Goal: Information Seeking & Learning: Learn about a topic

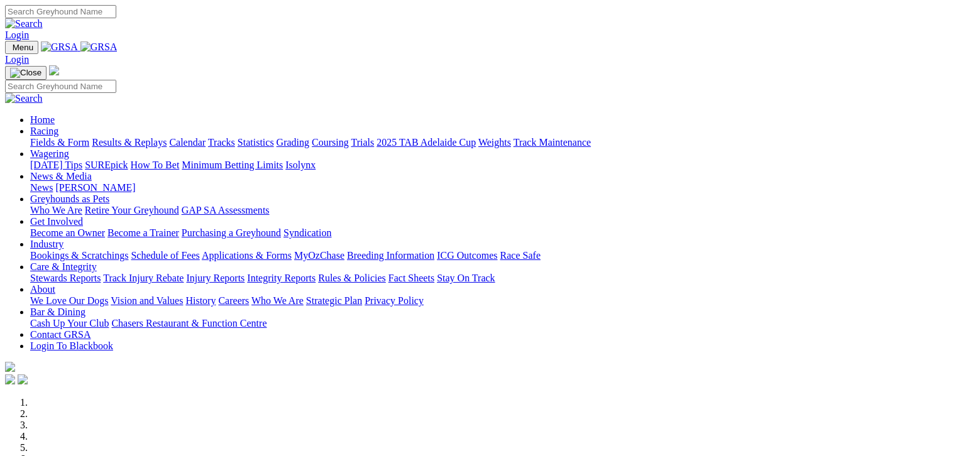
click at [38, 137] on link "Fields & Form" at bounding box center [59, 142] width 59 height 11
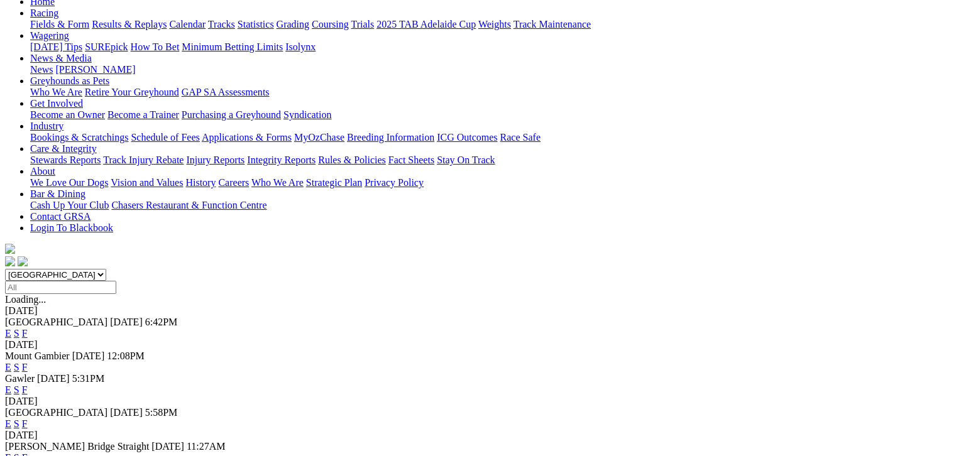
scroll to position [141, 0]
click at [28, 362] on link "F" at bounding box center [25, 367] width 6 height 11
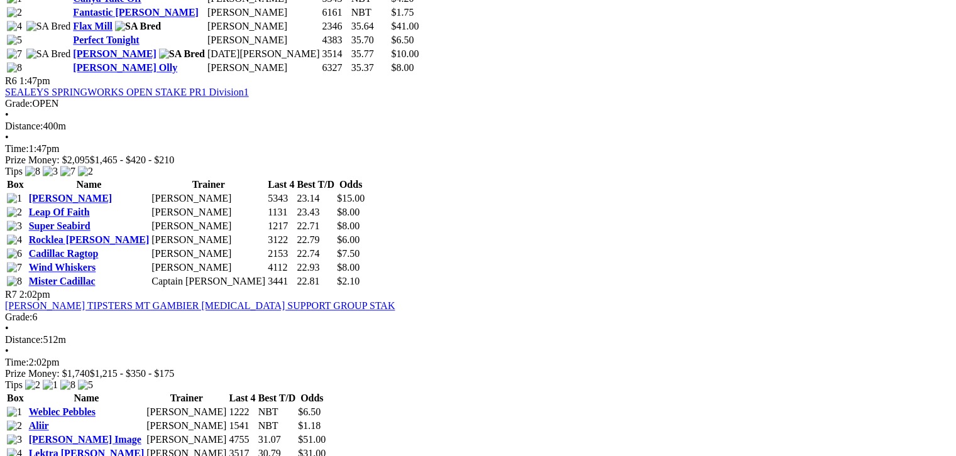
scroll to position [1634, 0]
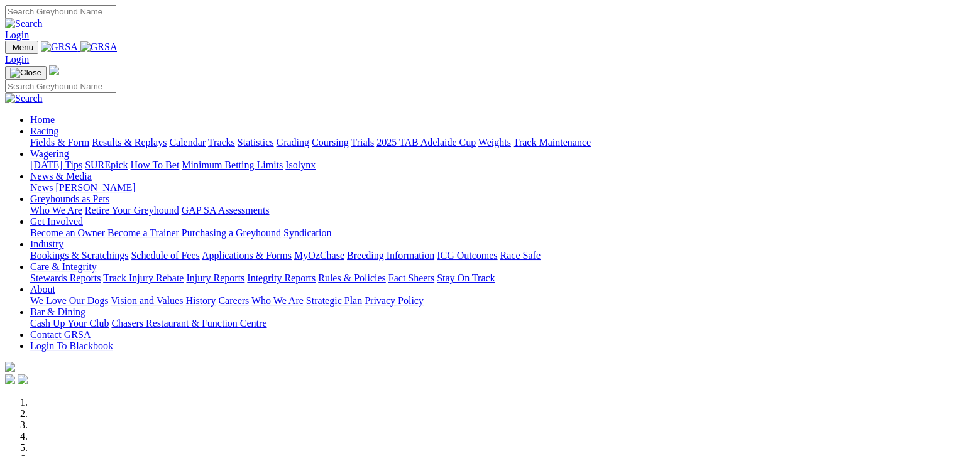
click at [49, 137] on link "Fields & Form" at bounding box center [59, 142] width 59 height 11
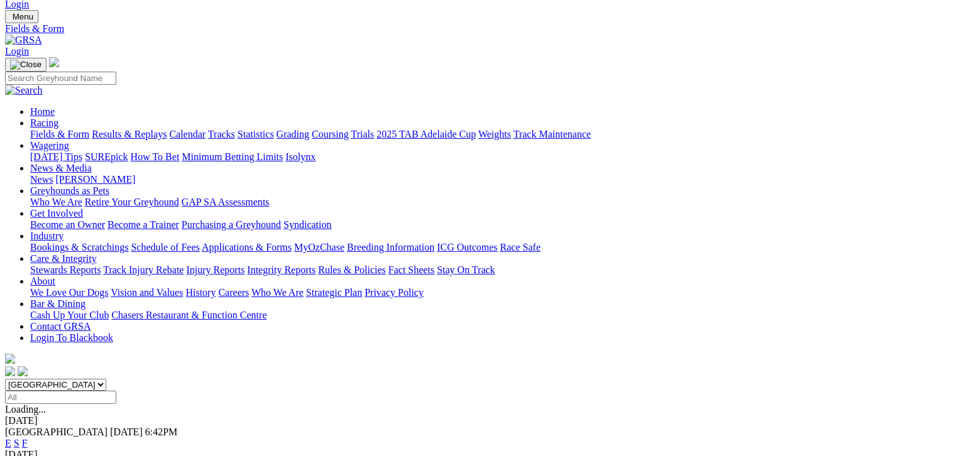
scroll to position [31, 0]
click at [28, 437] on link "F" at bounding box center [25, 442] width 6 height 11
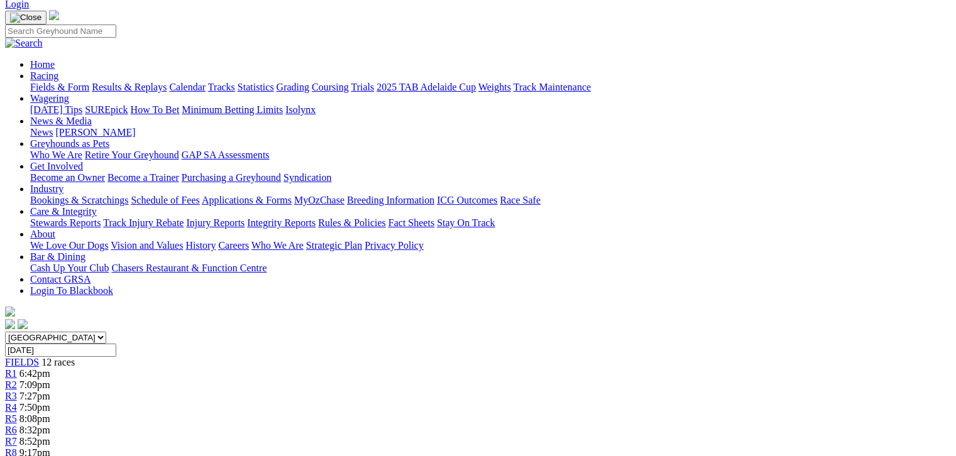
scroll to position [63, 0]
